Goal: Task Accomplishment & Management: Use online tool/utility

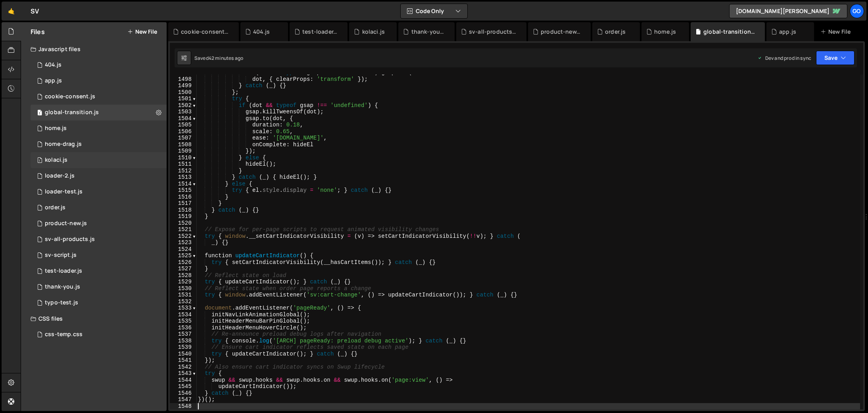
scroll to position [9796, 0]
click at [67, 334] on div "css-temp.css" at bounding box center [64, 334] width 38 height 7
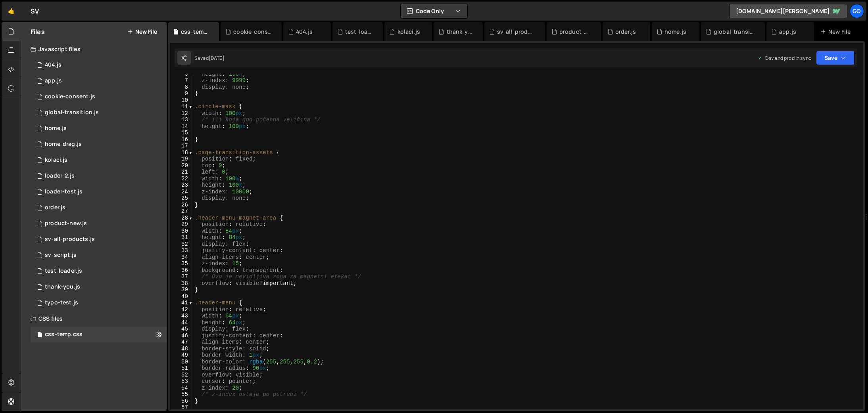
scroll to position [36, 0]
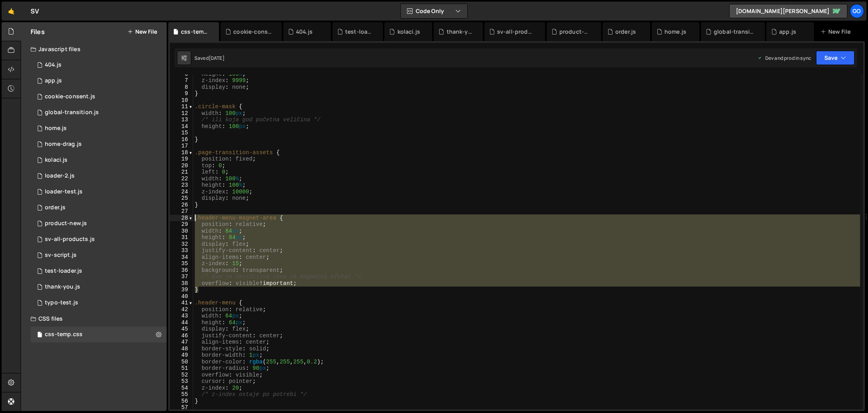
drag, startPoint x: 213, startPoint y: 291, endPoint x: 185, endPoint y: 217, distance: 79.0
click at [185, 217] on div "} 6 7 8 9 10 11 12 13 14 15 16 17 18 19 20 21 22 23 24 25 26 27 28 29 30 31 32 …" at bounding box center [516, 242] width 693 height 335
type textarea ".header-menu-magnet-area { position: relative;"
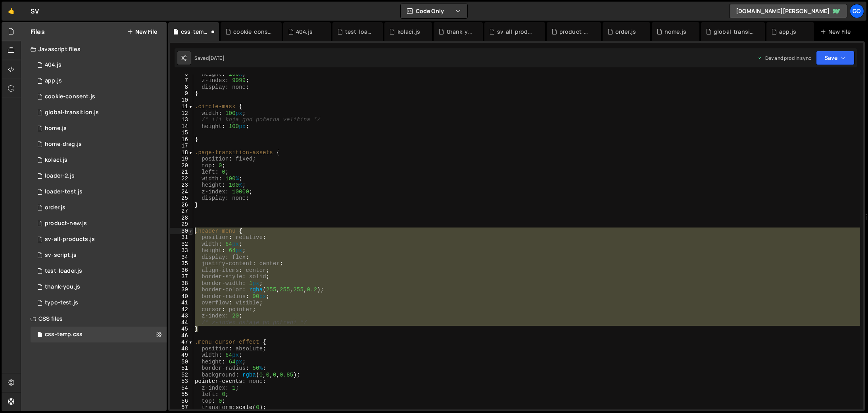
drag, startPoint x: 215, startPoint y: 328, endPoint x: 192, endPoint y: 232, distance: 99.1
click at [192, 232] on div "6 7 8 9 10 11 12 13 14 15 16 17 18 19 20 21 22 23 24 25 26 27 28 29 30 31 32 33…" at bounding box center [516, 242] width 693 height 335
type textarea ".header-menu { position: relative;"
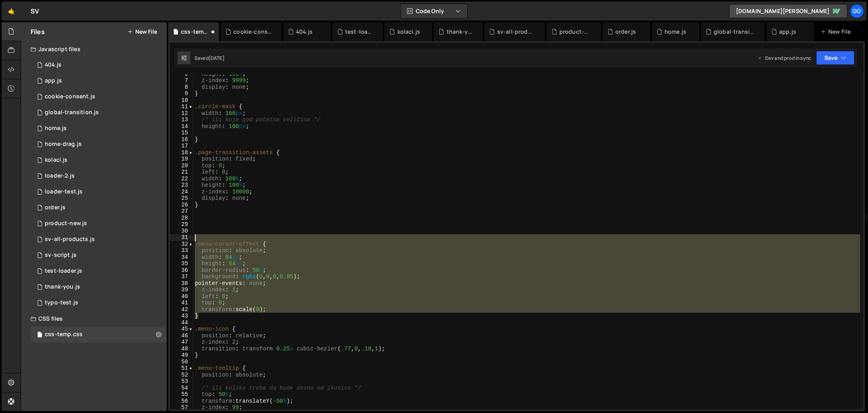
drag, startPoint x: 208, startPoint y: 318, endPoint x: 187, endPoint y: 235, distance: 85.4
click at [187, 235] on div "6 7 8 9 10 11 12 13 14 15 16 17 18 19 20 21 22 23 24 25 26 27 28 29 30 31 32 33…" at bounding box center [516, 242] width 693 height 335
type textarea ".menu-cursor-effect {"
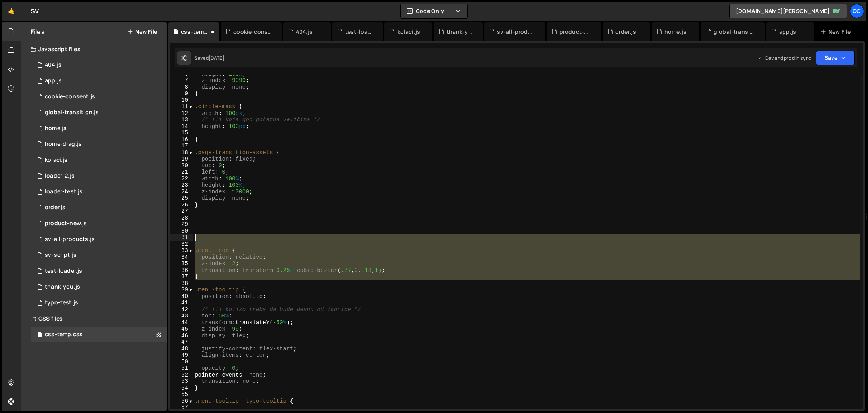
drag, startPoint x: 211, startPoint y: 281, endPoint x: 196, endPoint y: 239, distance: 45.0
click at [196, 239] on div "height : 100 % ; z-index : 9999 ; display : none ; } .circle-mask { width : 100…" at bounding box center [526, 245] width 667 height 348
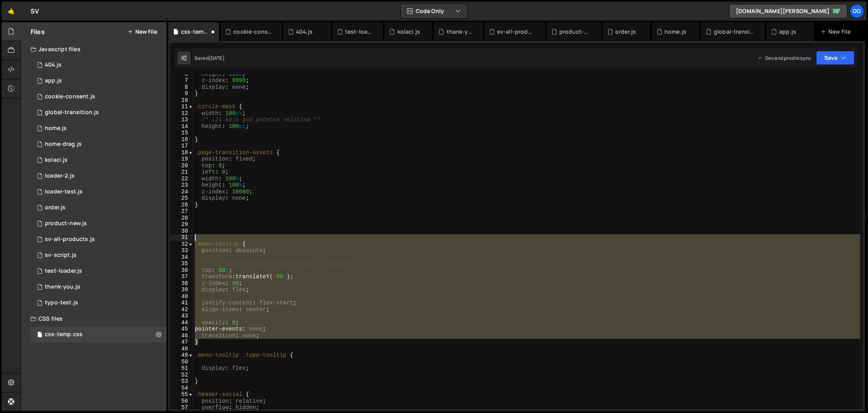
drag, startPoint x: 210, startPoint y: 343, endPoint x: 187, endPoint y: 235, distance: 110.6
click at [187, 235] on div "6 7 8 9 10 11 12 13 14 15 16 17 18 19 20 21 22 23 24 25 26 27 28 29 30 31 32 33…" at bounding box center [516, 242] width 693 height 335
type textarea ".menu-tooltip {"
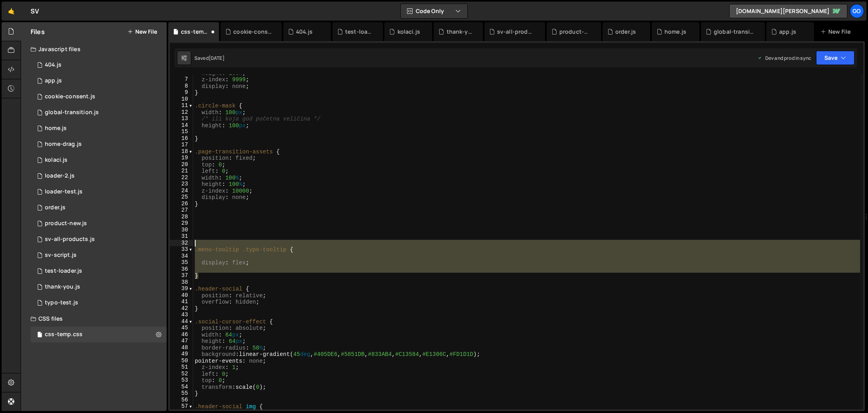
scroll to position [38, 0]
drag, startPoint x: 214, startPoint y: 279, endPoint x: 195, endPoint y: 243, distance: 41.0
click at [195, 243] on div "height : 100 % ; z-index : 9999 ; display : none ; } .circle-mask { width : 100…" at bounding box center [526, 243] width 667 height 348
type textarea ".menu-tooltip .typo-tooltip {"
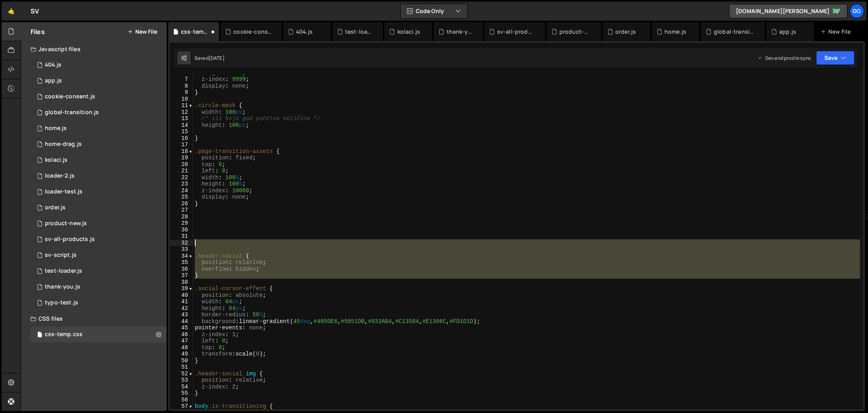
drag, startPoint x: 212, startPoint y: 280, endPoint x: 188, endPoint y: 246, distance: 42.0
click at [188, 246] on div "6 7 8 9 10 11 12 13 14 15 16 17 18 19 20 21 22 23 24 25 26 27 28 29 30 31 32 33…" at bounding box center [516, 242] width 693 height 335
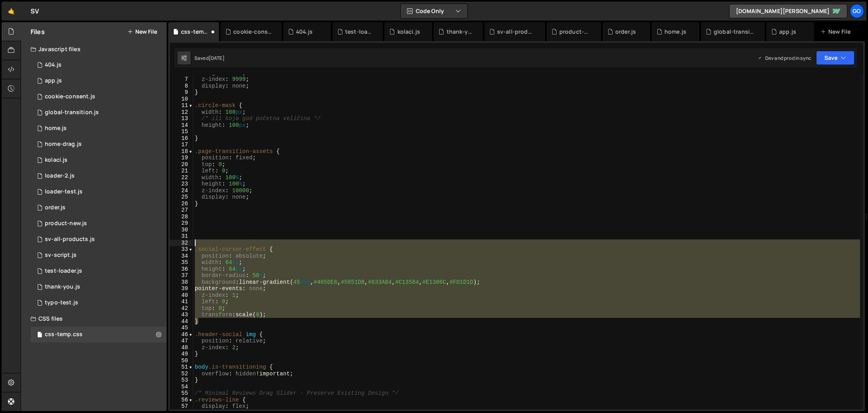
drag, startPoint x: 207, startPoint y: 324, endPoint x: 183, endPoint y: 240, distance: 86.7
click at [183, 240] on div "6 7 8 9 10 11 12 13 14 15 16 17 18 19 20 21 22 23 24 25 26 27 28 29 30 31 32 33…" at bounding box center [516, 242] width 693 height 335
type textarea ".social-cursor-effect {"
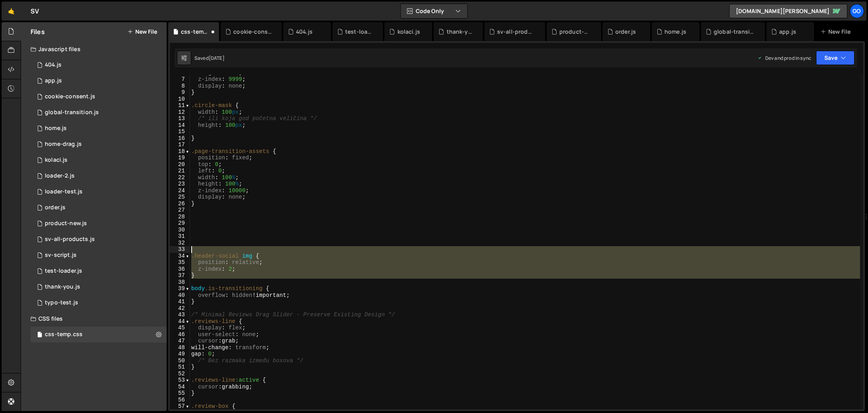
drag, startPoint x: 209, startPoint y: 281, endPoint x: 194, endPoint y: 248, distance: 36.0
click at [194, 248] on div "height : 100 % ; z-index : 9999 ; display : none ; } .circle-mask { width : 100…" at bounding box center [525, 243] width 670 height 348
type textarea ".header-social img {"
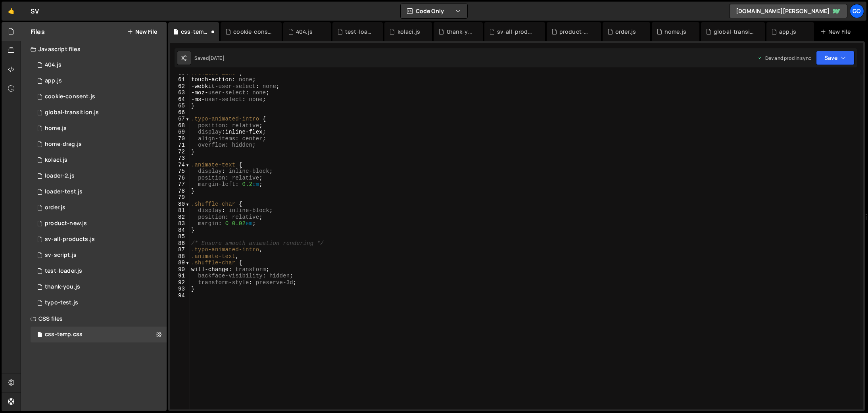
scroll to position [386, 0]
click at [334, 301] on div "/* Touch optimization */ .reviews-line { touch-action : none ; -webkit- user-se…" at bounding box center [525, 242] width 670 height 348
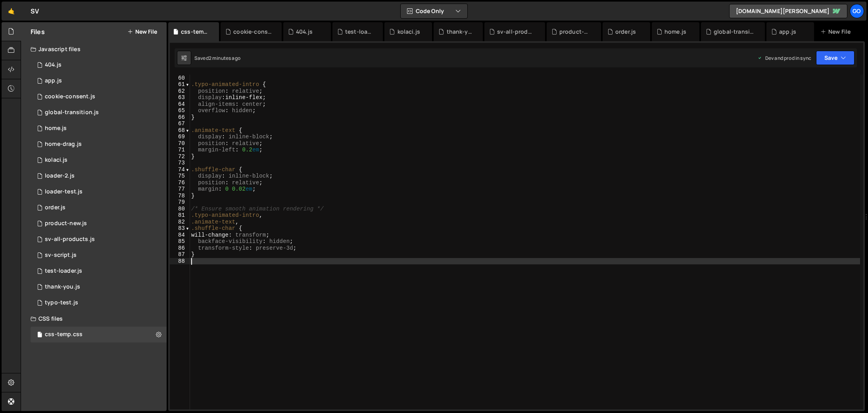
click at [338, 157] on div "} .typo-animated-intro { position : relative ; display : inline-flex ; align-it…" at bounding box center [525, 242] width 670 height 348
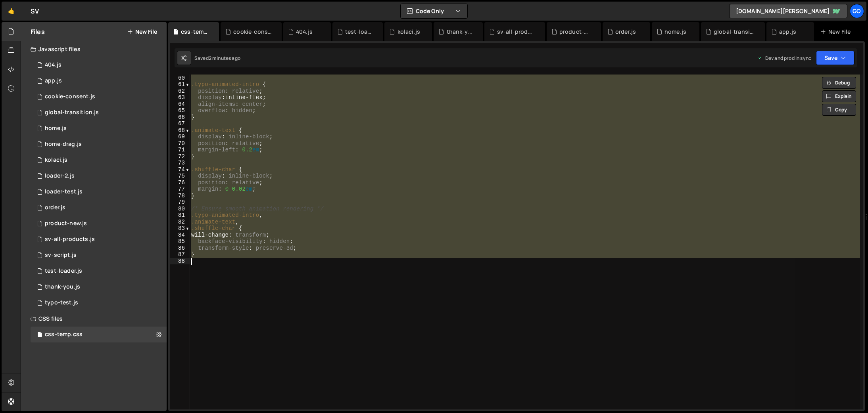
click at [374, 174] on div "} .typo-animated-intro { position : relative ; display : inline-flex ; align-it…" at bounding box center [525, 242] width 670 height 335
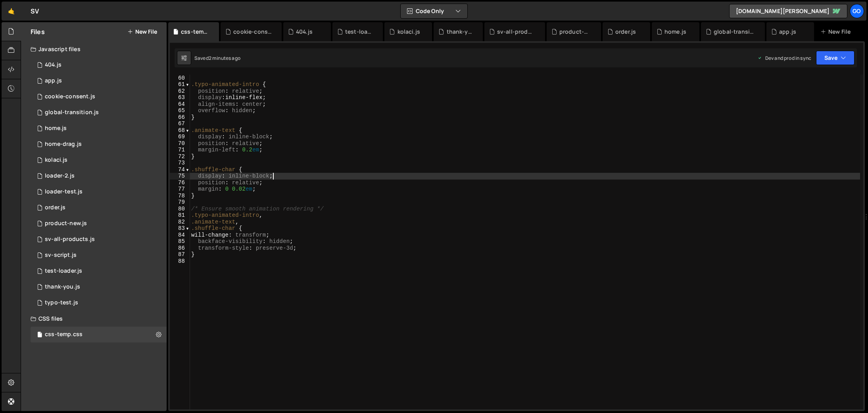
type textarea "}"
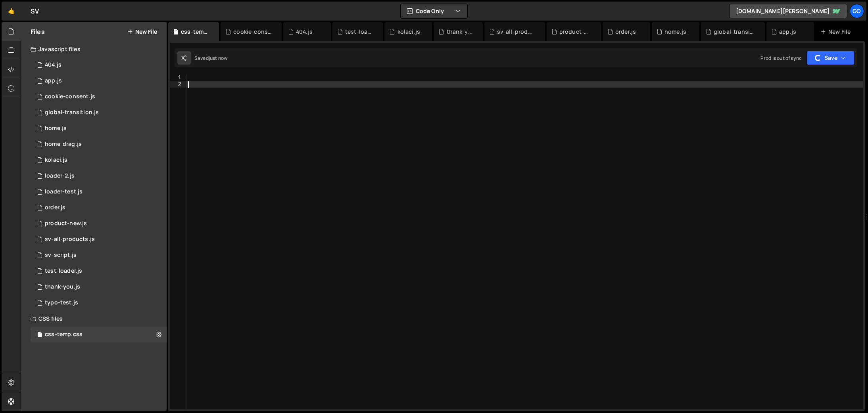
click at [313, 161] on div at bounding box center [524, 249] width 677 height 348
paste textarea "}"
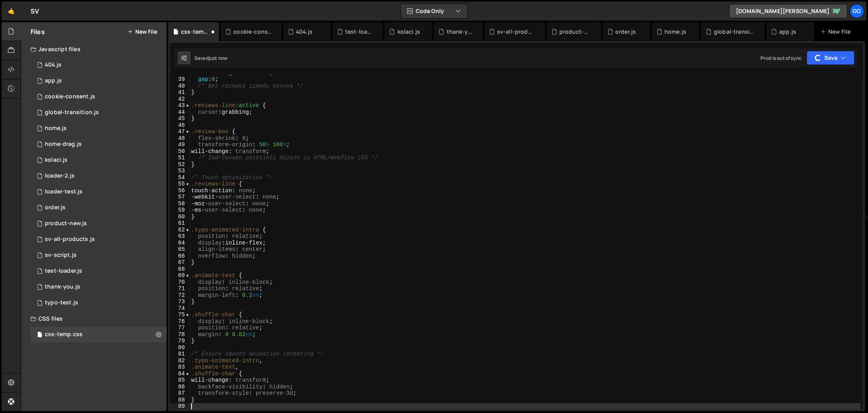
scroll to position [247, 0]
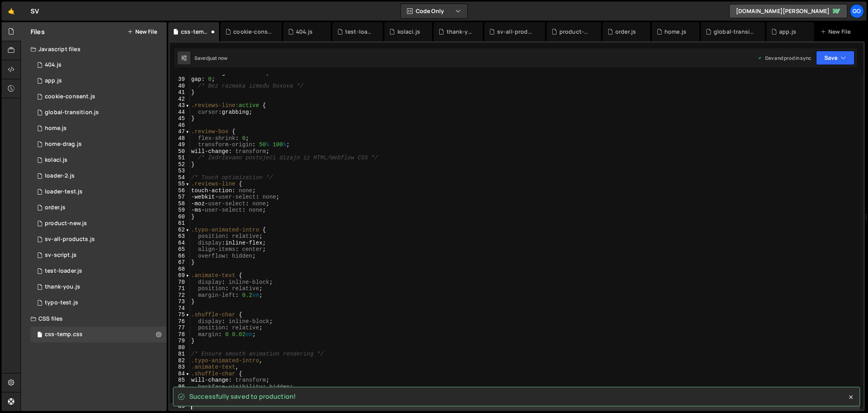
type textarea "}"
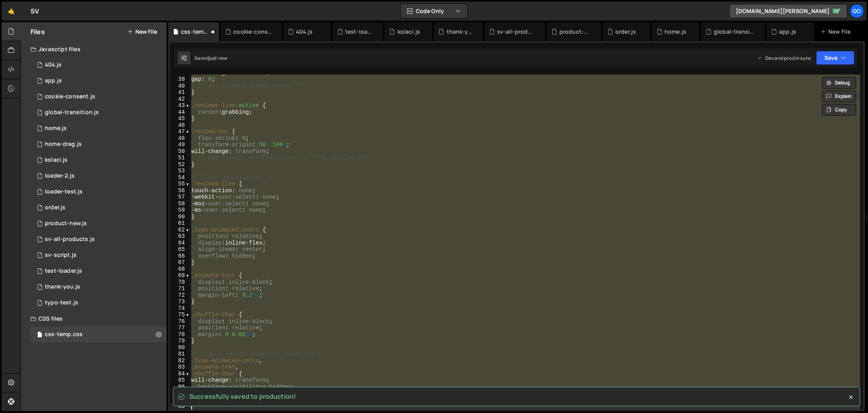
paste textarea
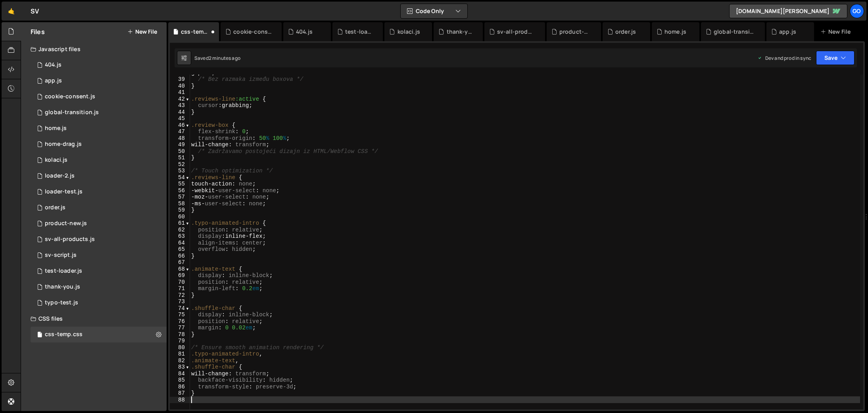
click at [278, 201] on div "gap : 0 ; /* Bez razmaka između boxova */ } .reviews-line :active { cursor : gr…" at bounding box center [525, 243] width 670 height 348
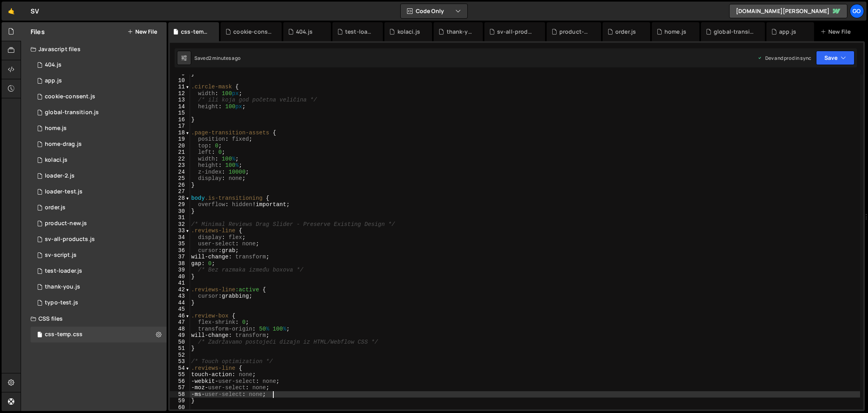
scroll to position [56, 0]
click at [303, 148] on div "} .circle-mask { width : 100 px ; /* ili koja god početna veličina */ height : …" at bounding box center [525, 245] width 670 height 348
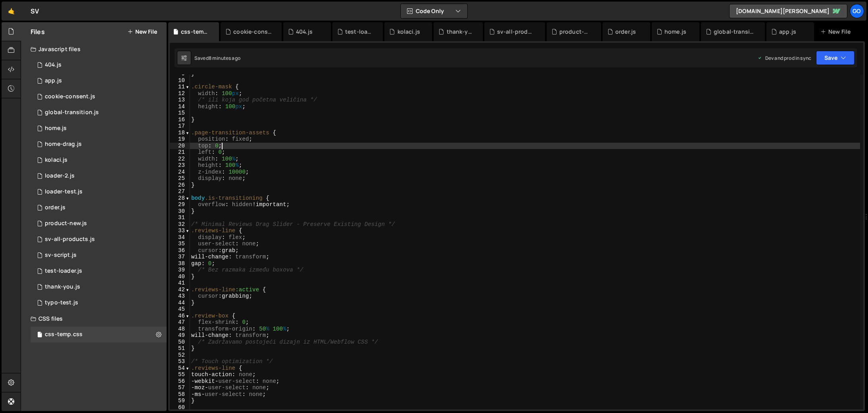
click at [265, 174] on div "} .circle-mask { width : 100 px ; /* ili koja god početna veličina */ height : …" at bounding box center [525, 245] width 670 height 348
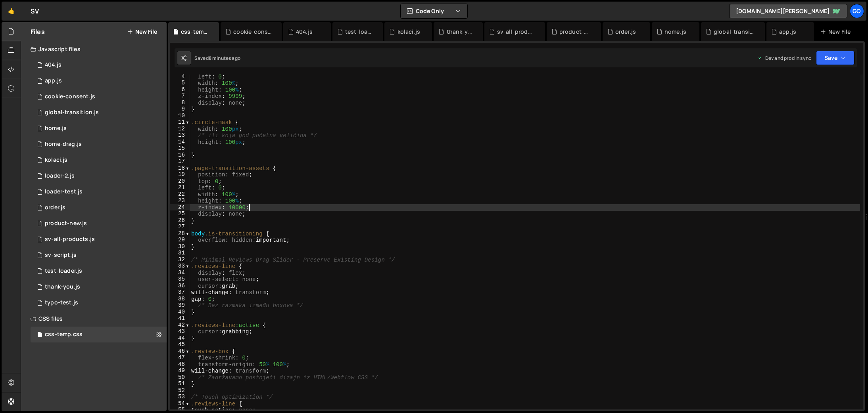
scroll to position [0, 0]
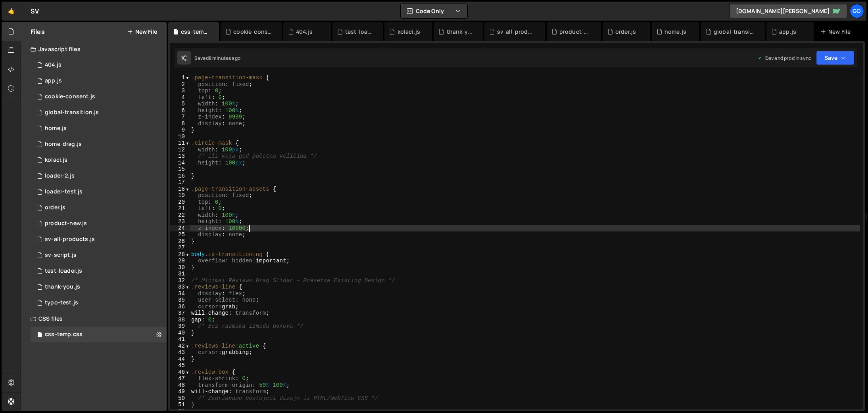
type textarea "}"
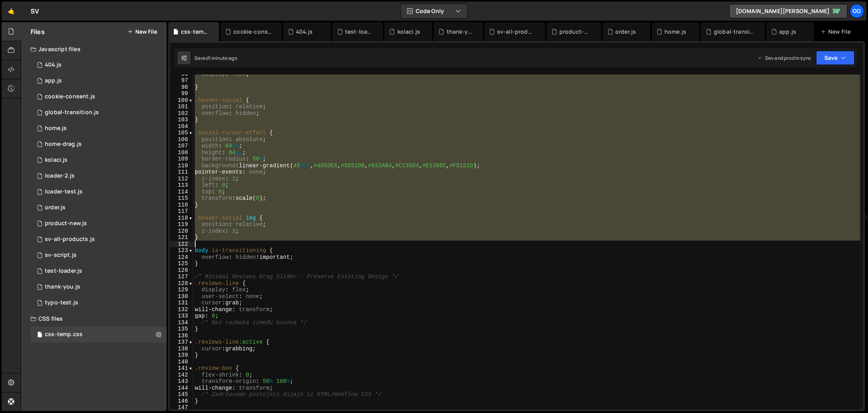
scroll to position [626, 0]
drag, startPoint x: 195, startPoint y: 175, endPoint x: 292, endPoint y: 245, distance: 119.7
click at [292, 245] on div "display : flex ; } .header-social { position : relative ; overflow : hidden ; }…" at bounding box center [526, 245] width 667 height 348
type textarea "}"
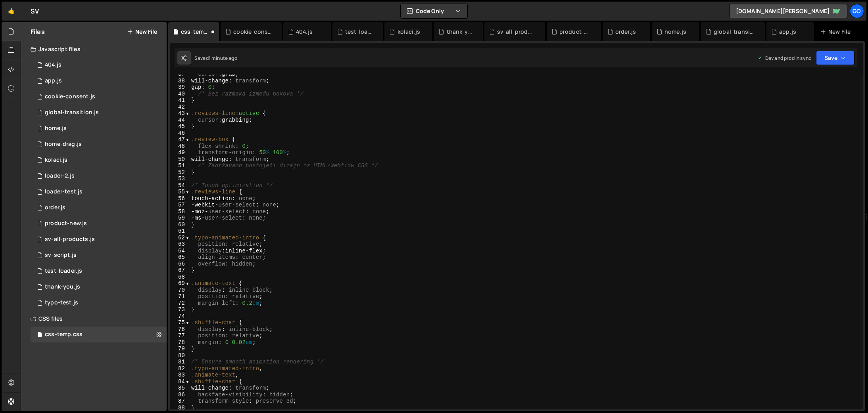
scroll to position [278, 0]
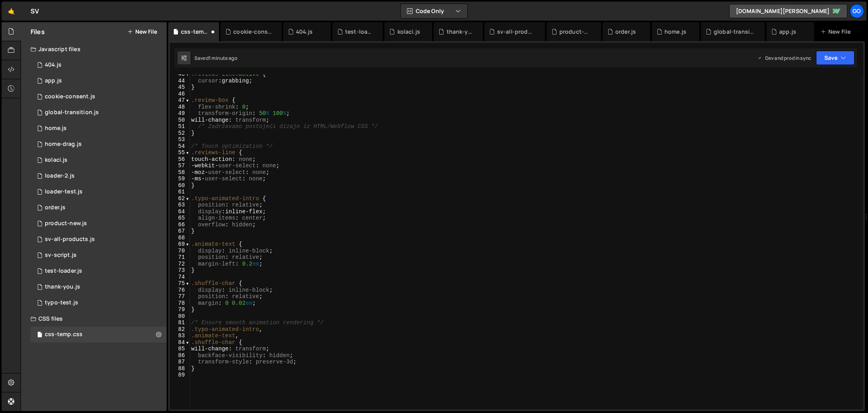
type textarea "body.is-transitioning {"
